Goal: Navigation & Orientation: Find specific page/section

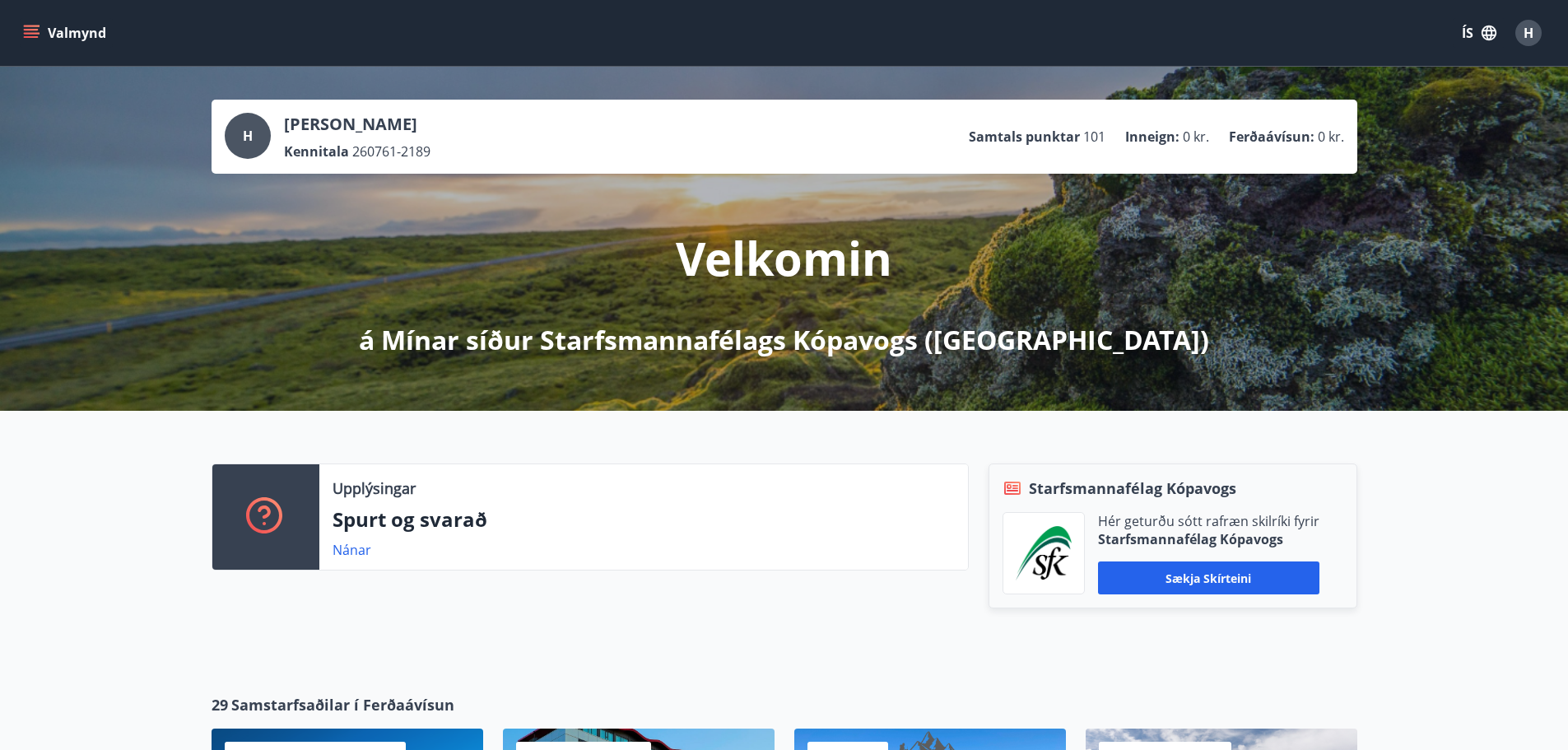
click at [61, 27] on button "Valmynd" at bounding box center [66, 33] width 93 height 30
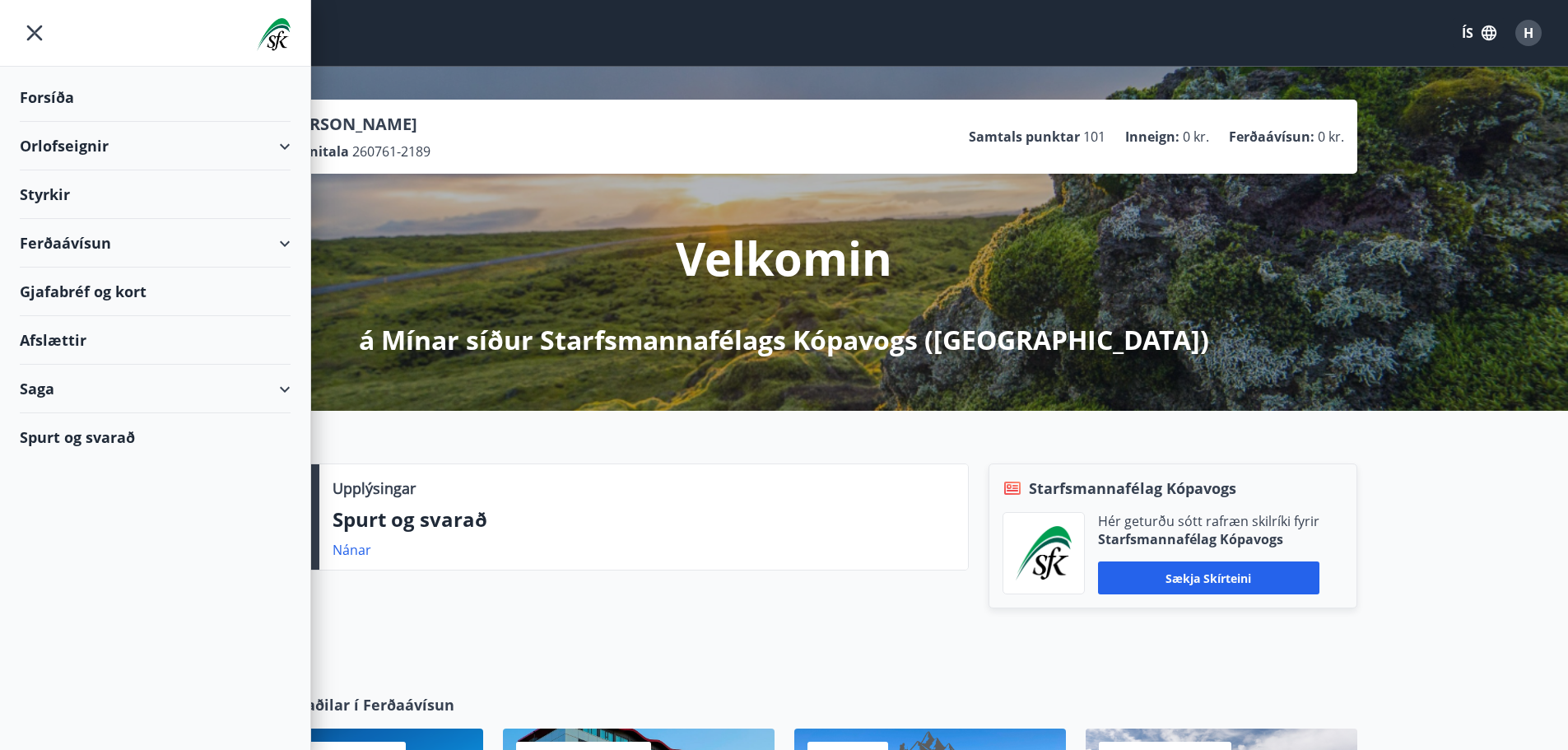
click at [106, 430] on div "Spurt og svarað" at bounding box center [155, 437] width 271 height 48
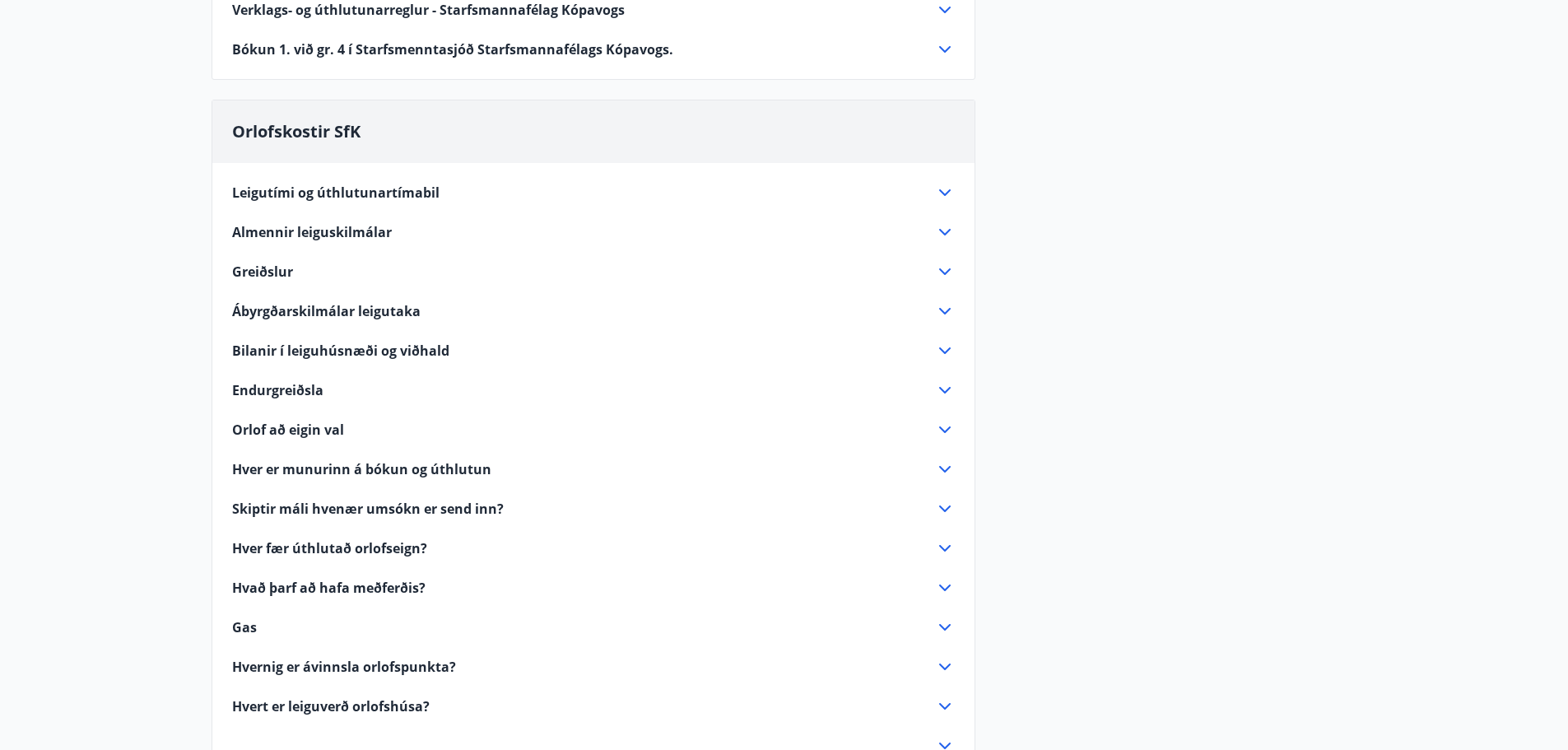
scroll to position [906, 0]
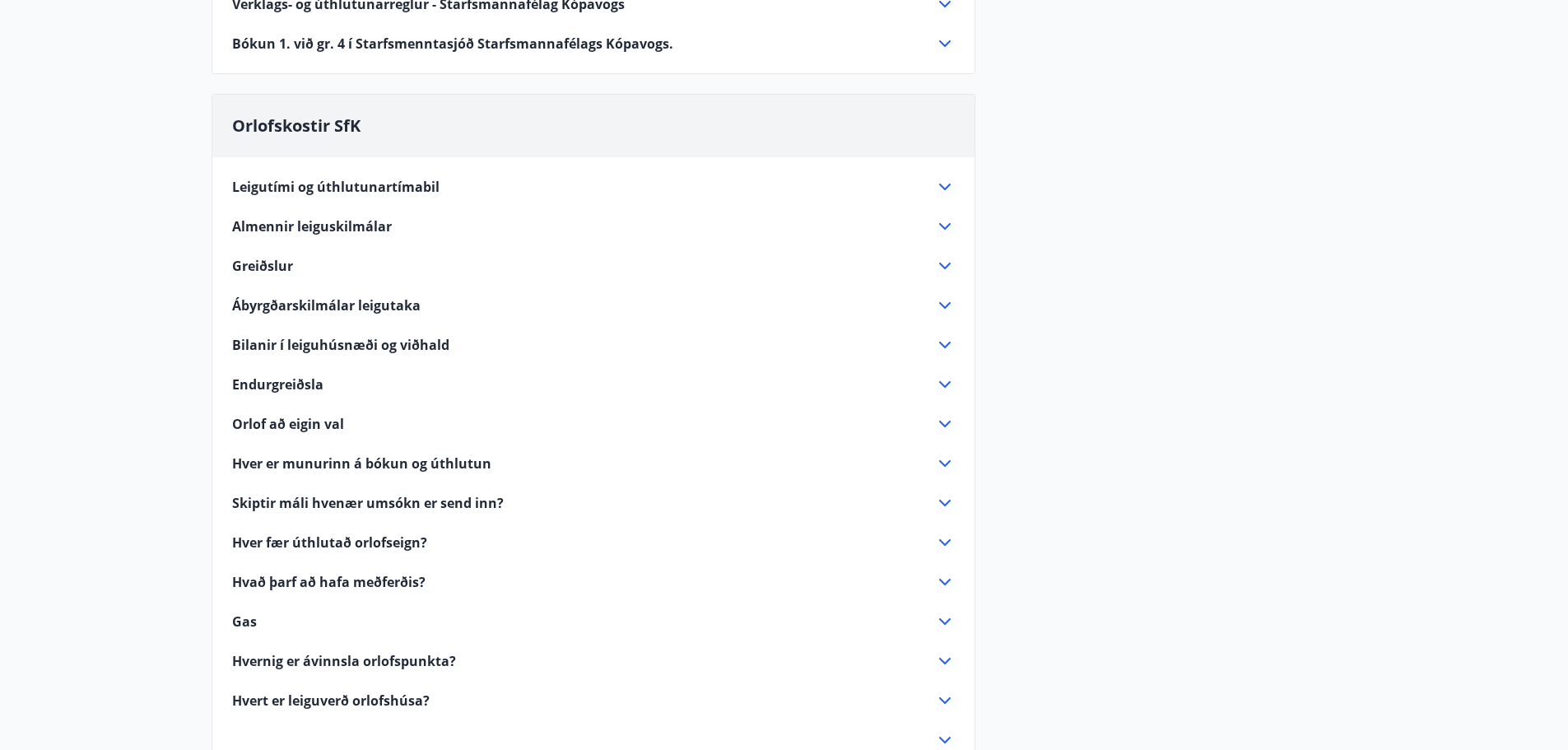
click at [945, 261] on icon at bounding box center [944, 266] width 20 height 20
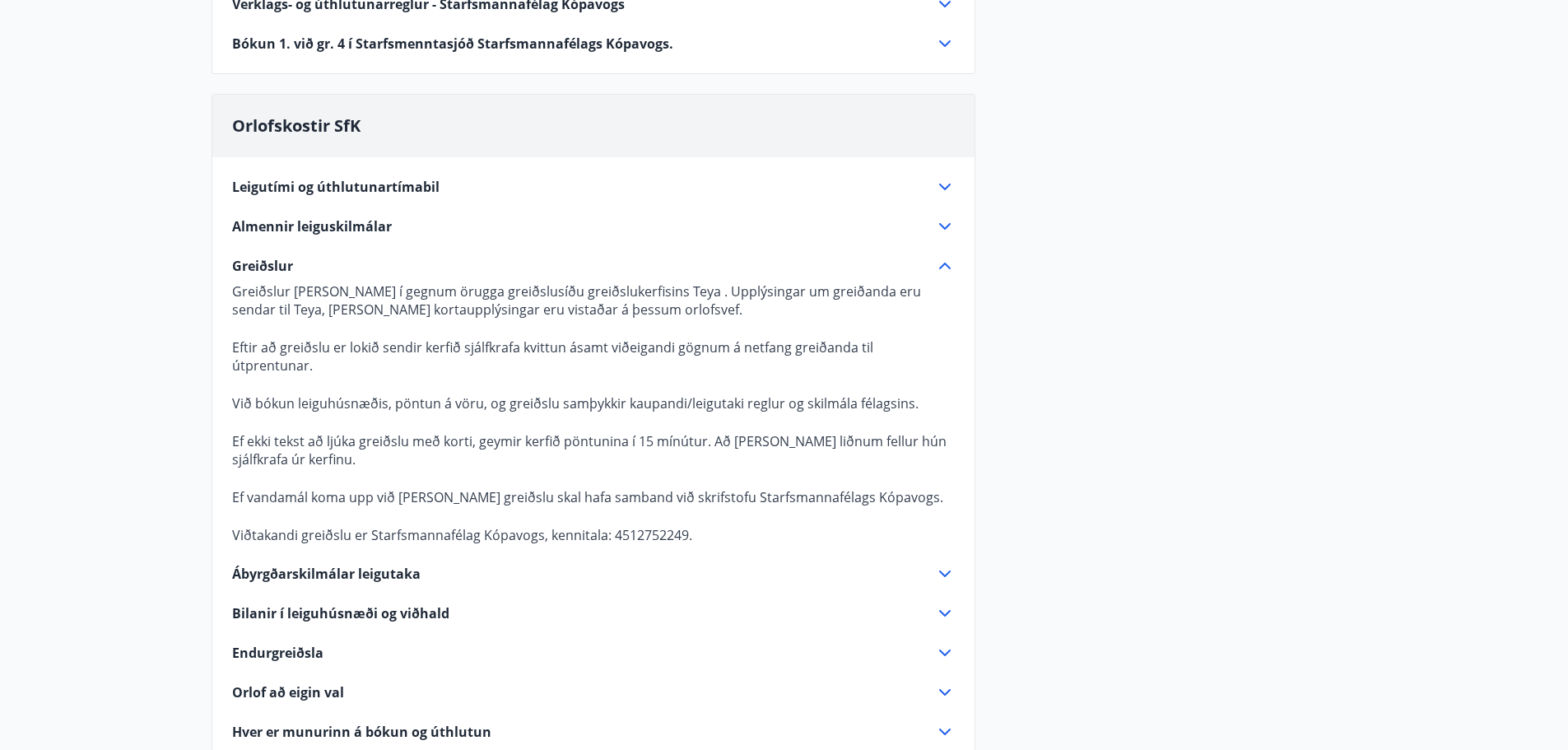
click at [939, 263] on icon at bounding box center [944, 266] width 20 height 20
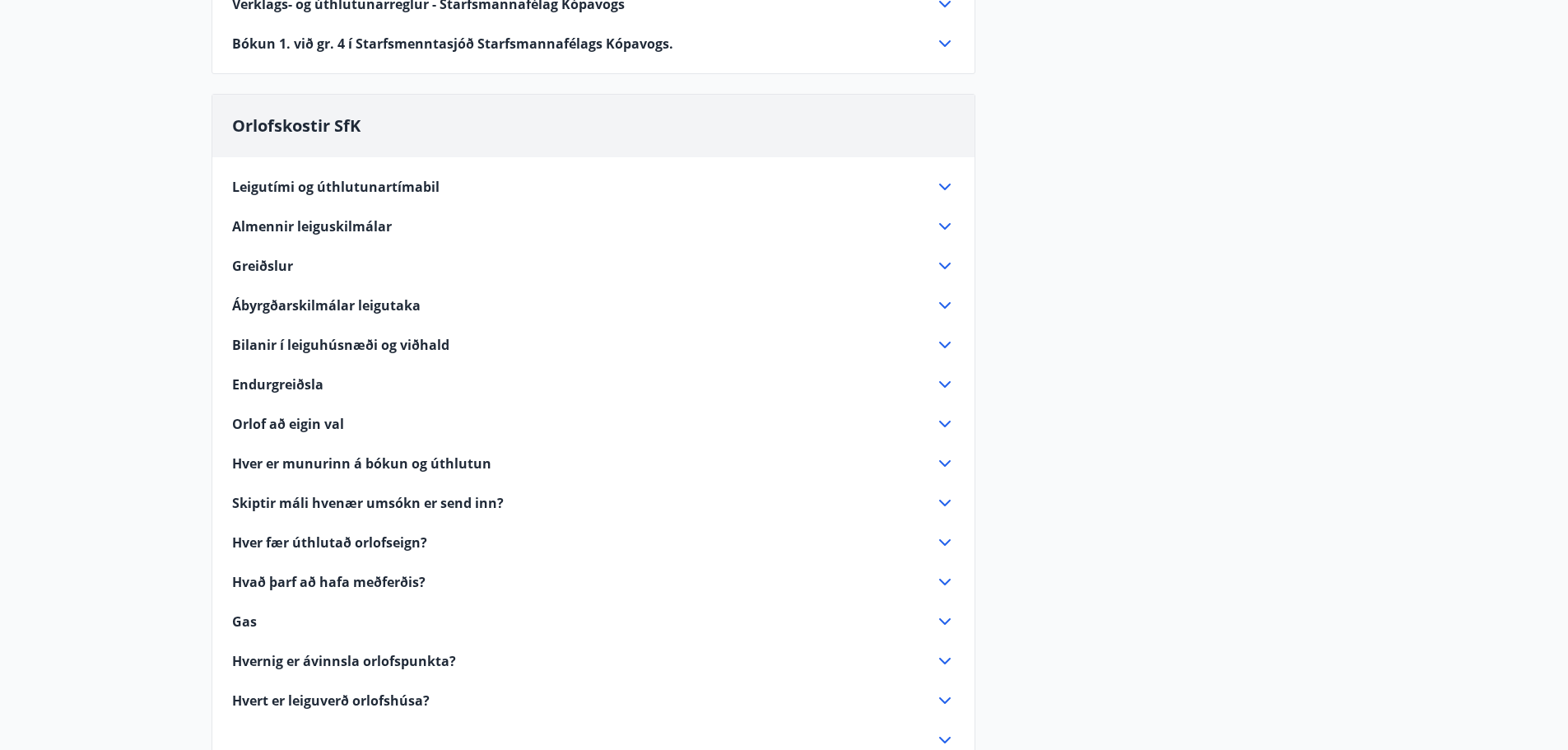
click at [944, 382] on icon at bounding box center [944, 385] width 20 height 20
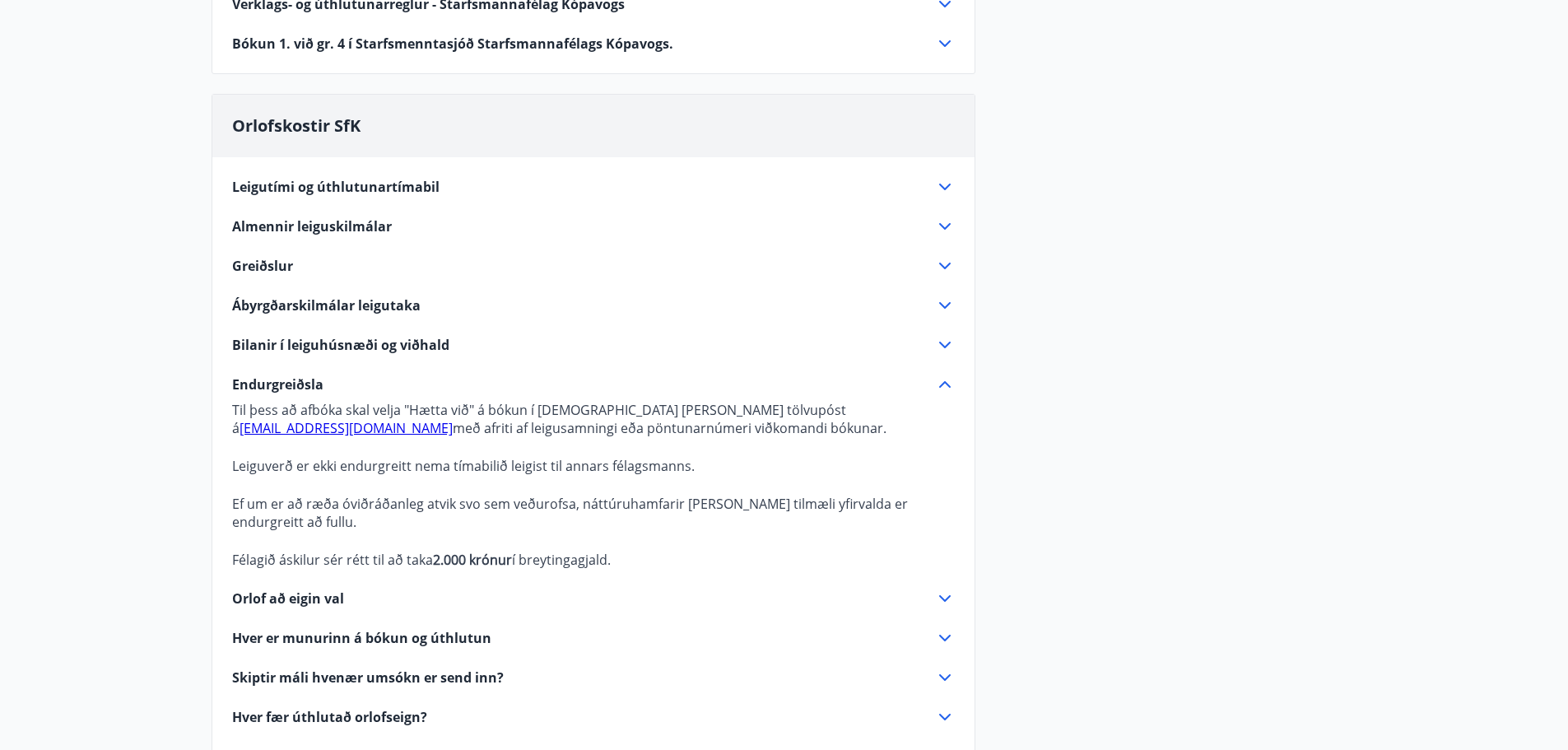
click at [942, 382] on icon at bounding box center [944, 385] width 20 height 20
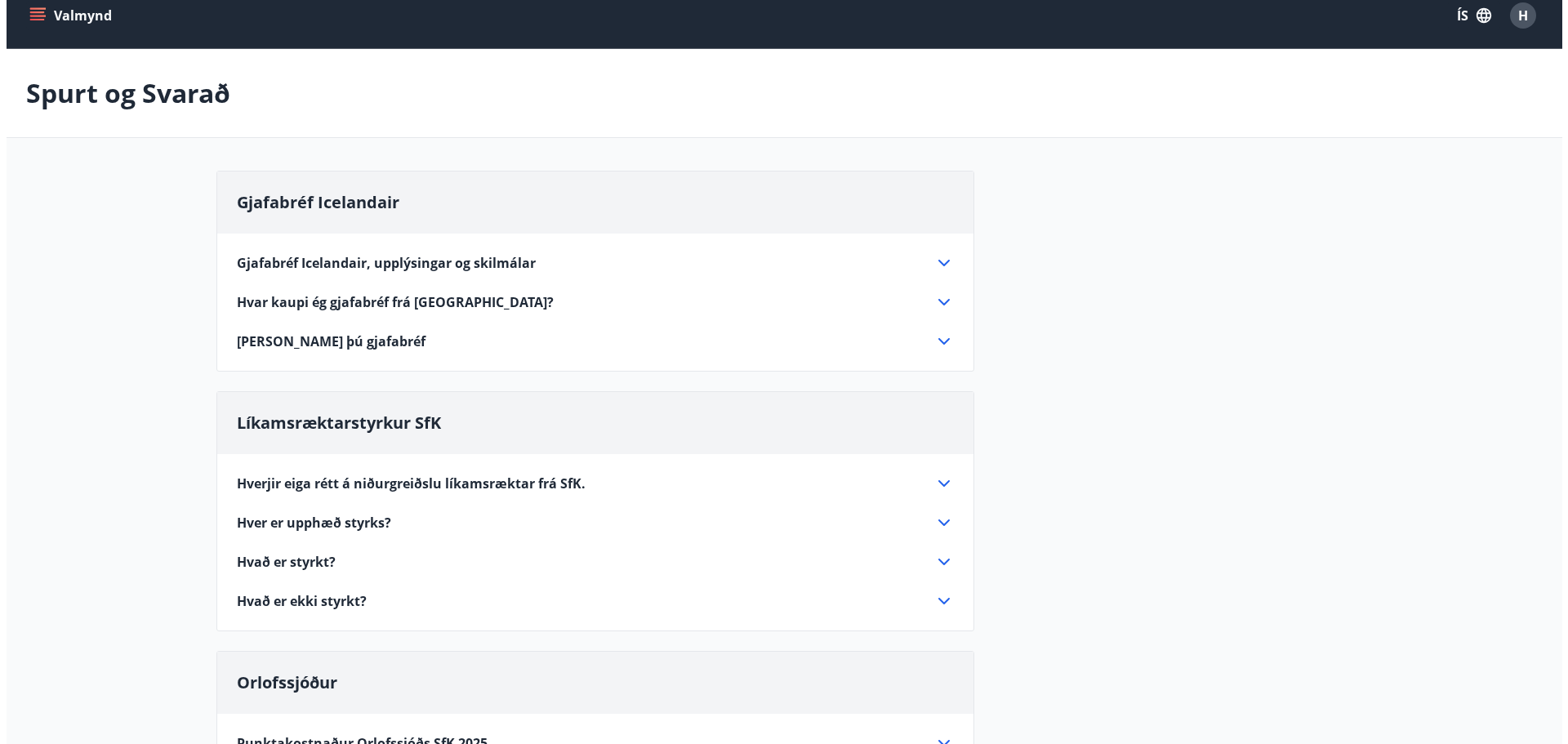
scroll to position [0, 0]
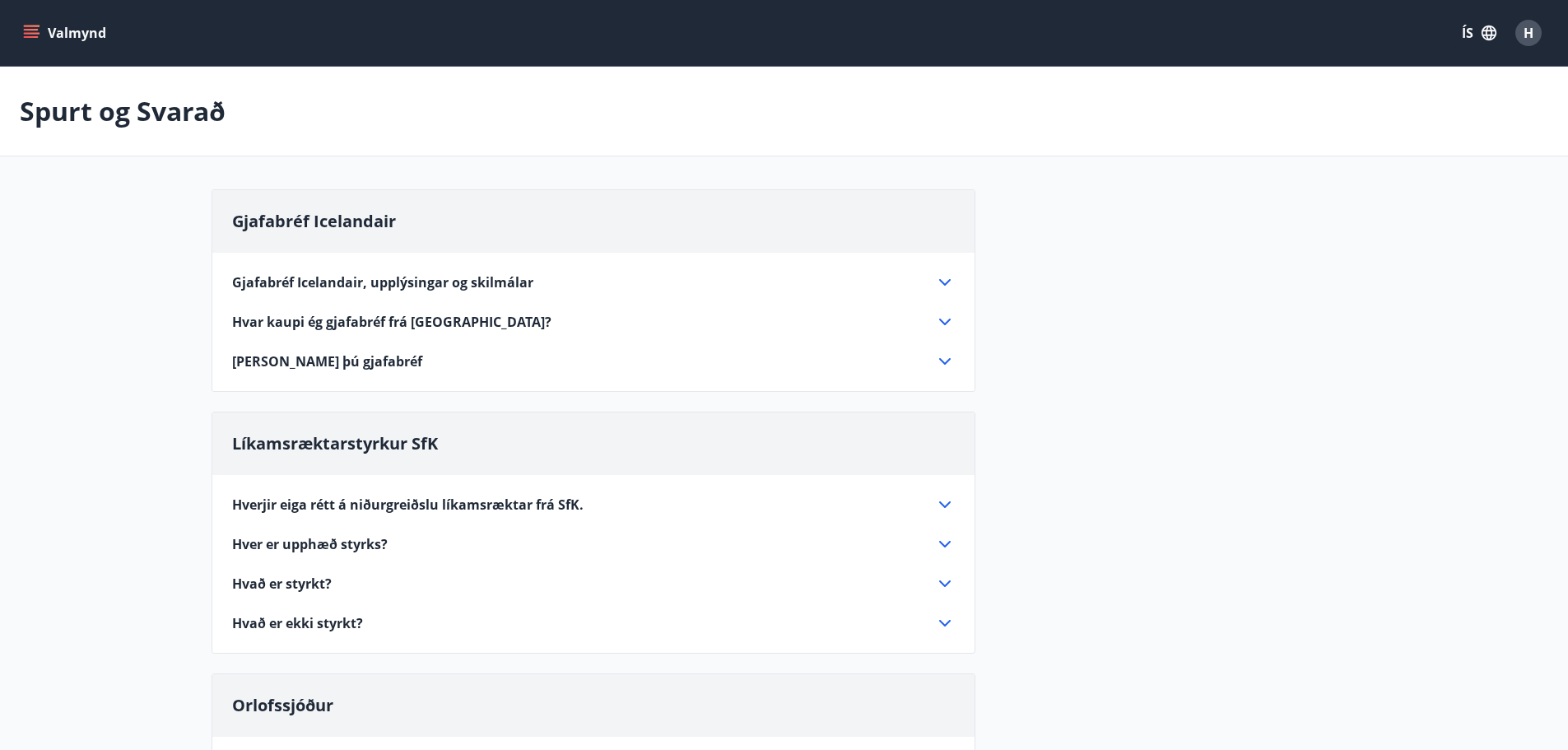
click at [61, 17] on div "Valmynd ÍS H" at bounding box center [784, 33] width 1528 height 40
click at [60, 22] on button "Valmynd" at bounding box center [66, 33] width 93 height 30
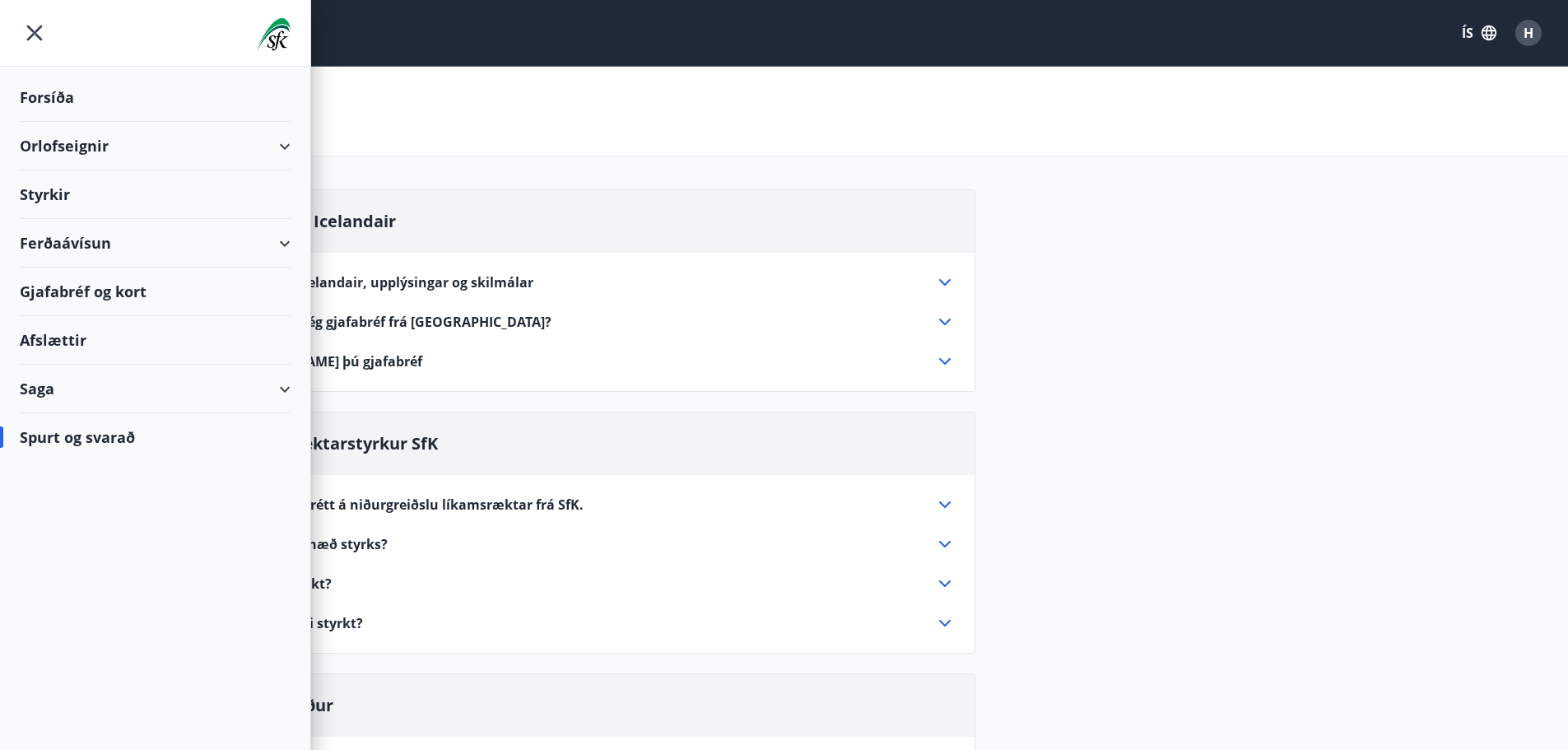
click at [51, 87] on div "Forsíða" at bounding box center [155, 97] width 271 height 49
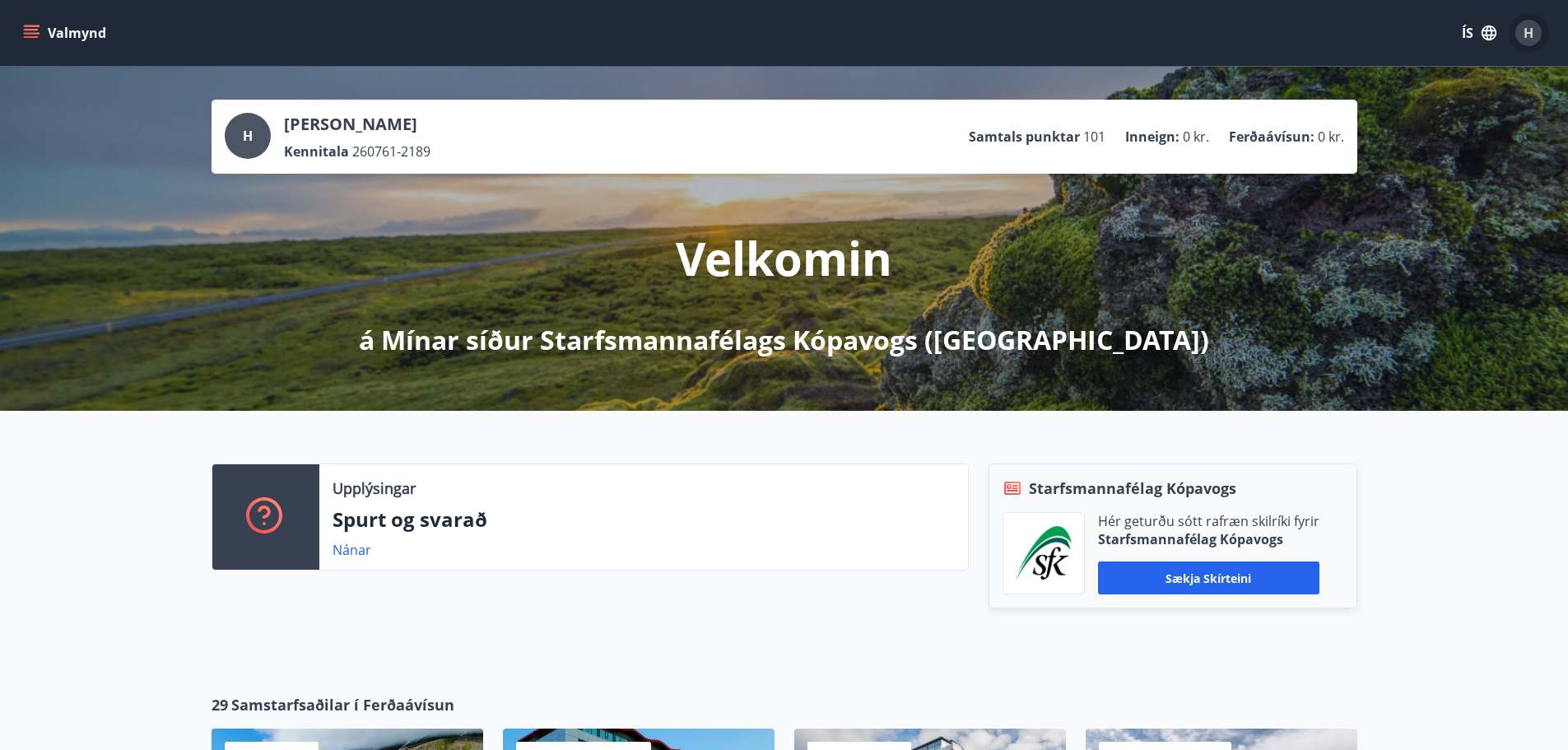
click at [1529, 27] on span "H" at bounding box center [1528, 33] width 10 height 18
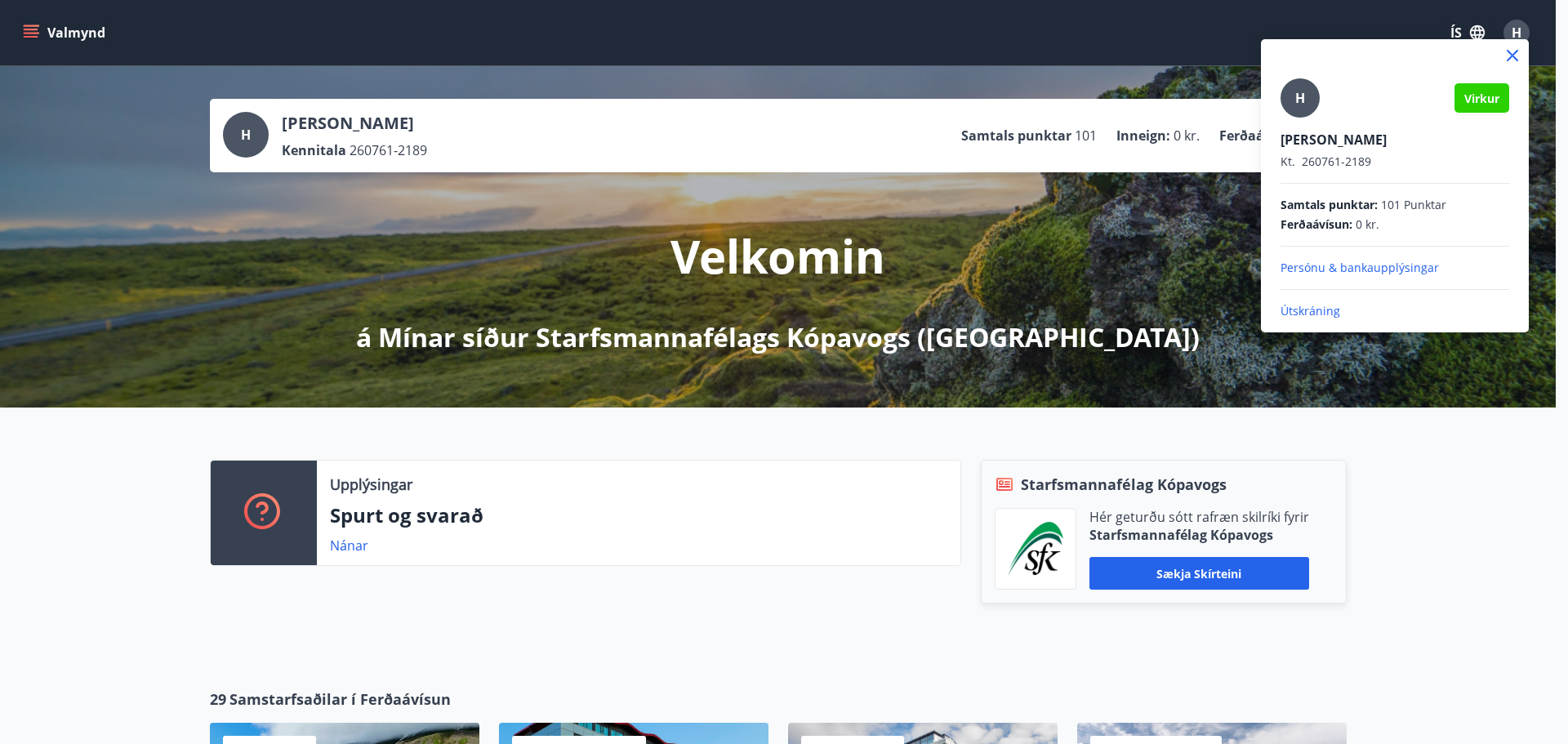
click at [1314, 307] on p "Útskráning" at bounding box center [1395, 311] width 229 height 16
